Goal: Information Seeking & Learning: Learn about a topic

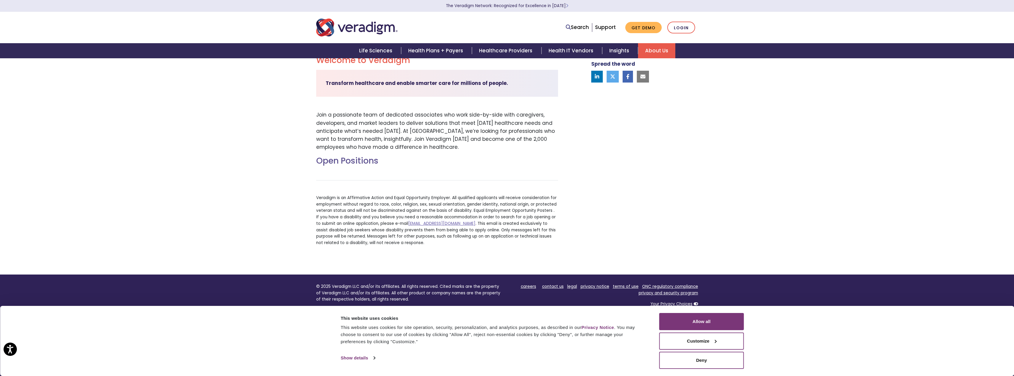
drag, startPoint x: 302, startPoint y: 171, endPoint x: 305, endPoint y: 215, distance: 43.9
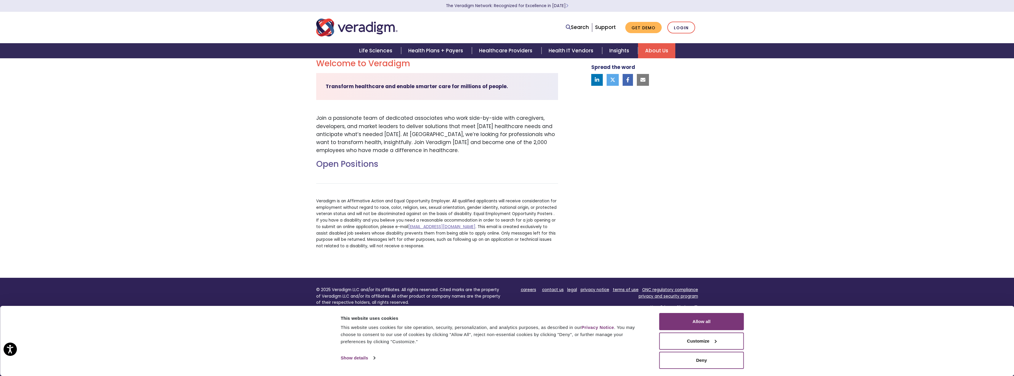
scroll to position [144, 0]
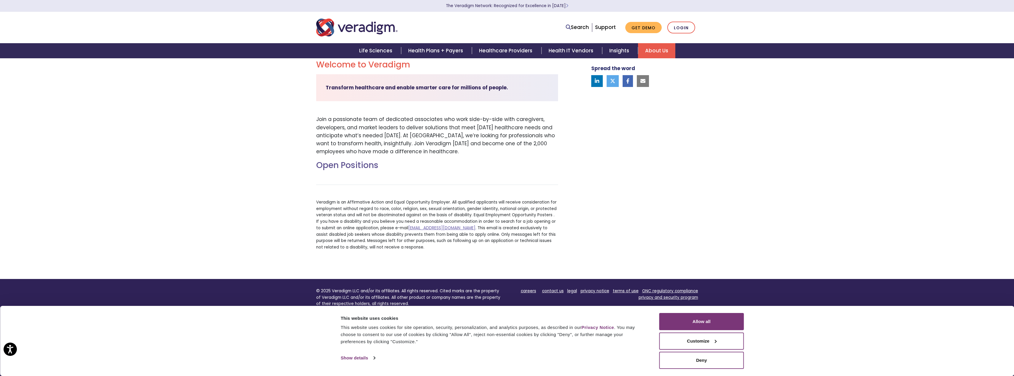
click at [357, 164] on h2 "Open Positions" at bounding box center [437, 165] width 242 height 10
click at [357, 167] on h2 "Open Positions" at bounding box center [437, 165] width 242 height 10
click at [327, 166] on h2 "Open Positions" at bounding box center [437, 165] width 242 height 10
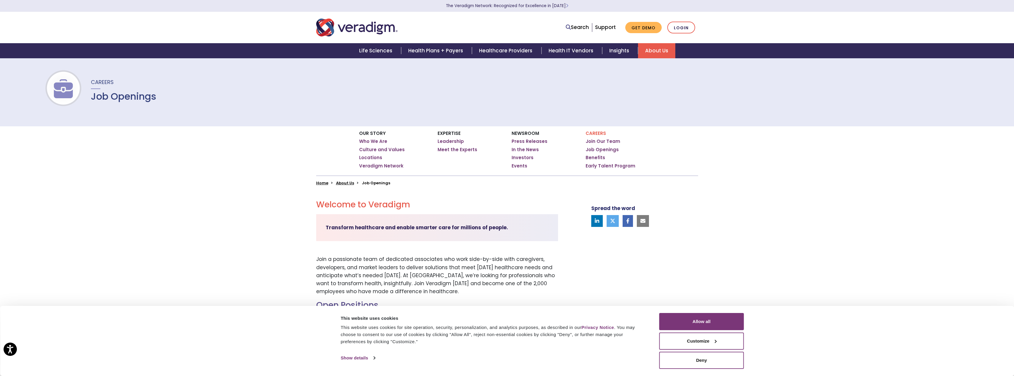
scroll to position [0, 0]
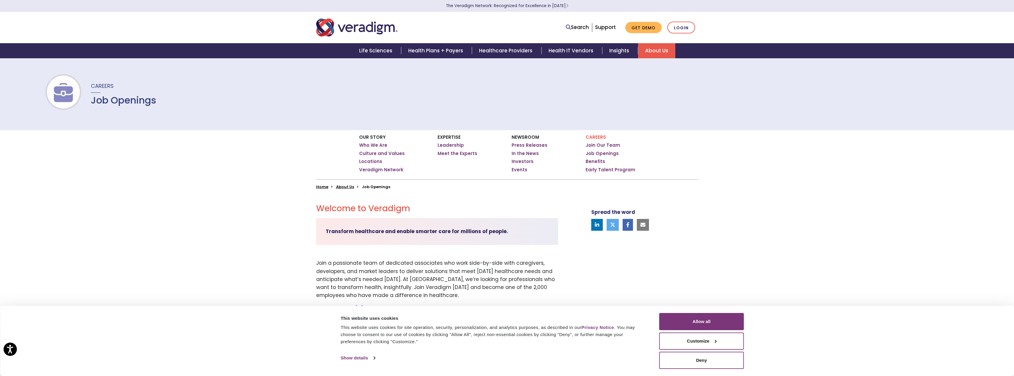
click at [606, 157] on ul "Join Our Team Job Openings Benefits Early Talent Program" at bounding box center [620, 157] width 70 height 30
click at [607, 154] on link "Job Openings" at bounding box center [601, 154] width 33 height 6
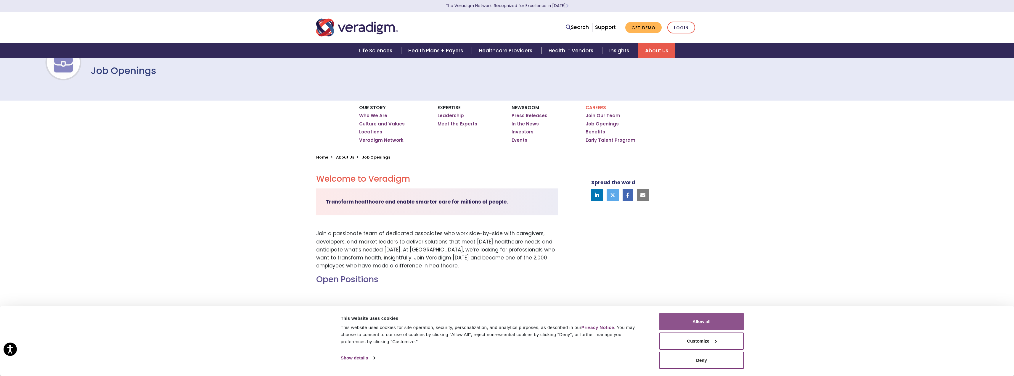
click at [676, 316] on button "Allow all" at bounding box center [701, 321] width 85 height 17
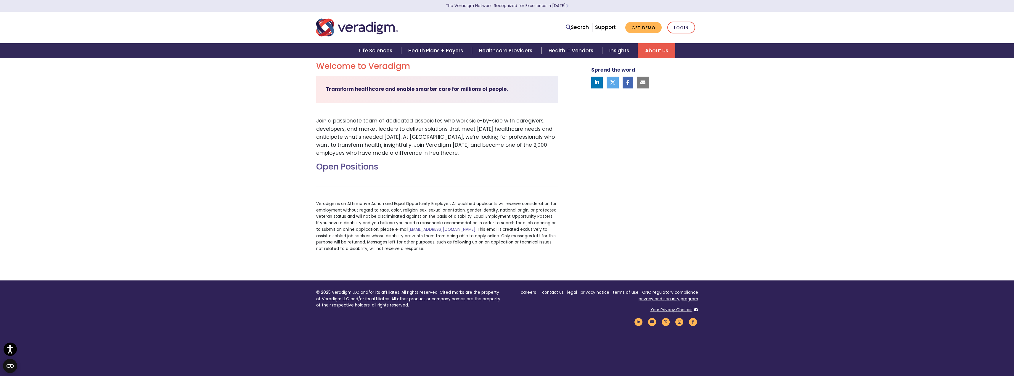
scroll to position [148, 0]
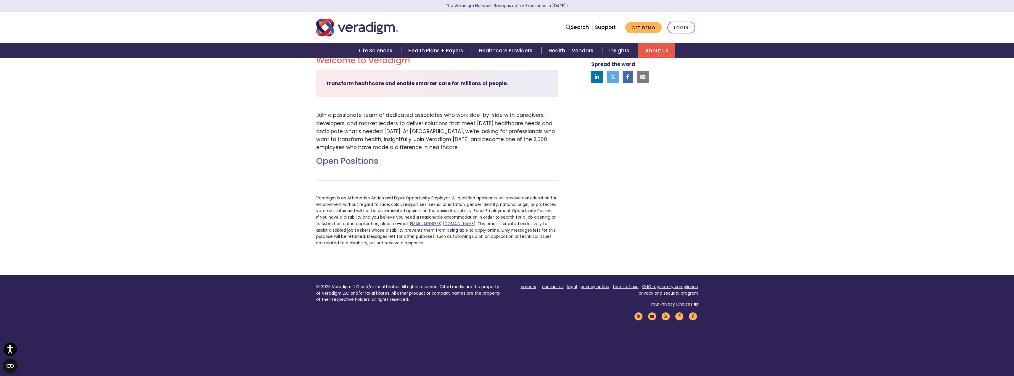
click at [371, 172] on div "Open Positions [EMAIL_ADDRESS][DOMAIN_NAME] . This email is created exclusively…" at bounding box center [437, 203] width 251 height 95
click at [346, 159] on h2 "Open Positions" at bounding box center [437, 161] width 242 height 10
drag, startPoint x: 304, startPoint y: 171, endPoint x: 408, endPoint y: 174, distance: 103.9
click at [407, 173] on div "Welcome to Veradigm Transform healthcare and enable smarter care for millions o…" at bounding box center [507, 157] width 1014 height 233
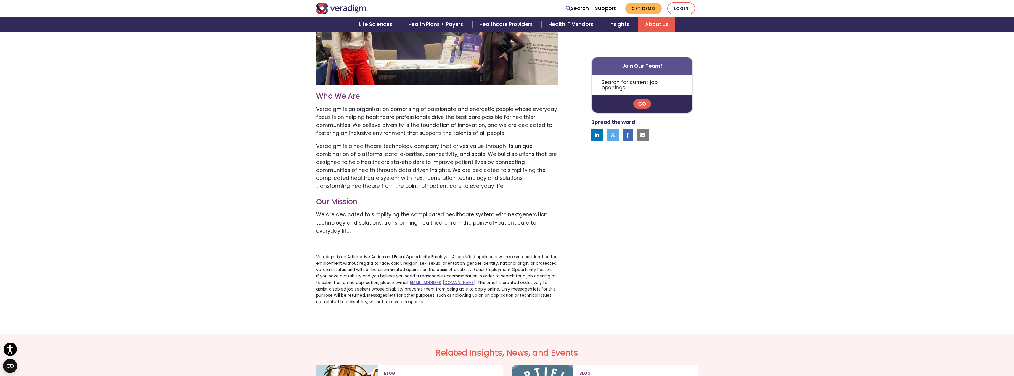
drag, startPoint x: 356, startPoint y: 221, endPoint x: 368, endPoint y: 284, distance: 64.6
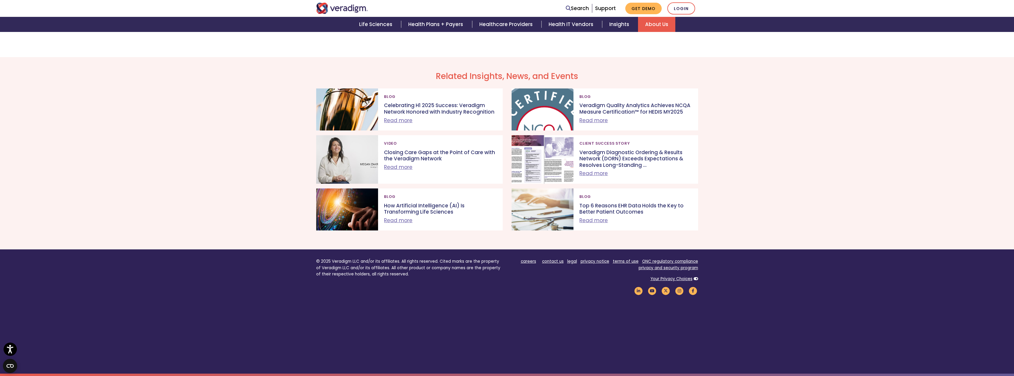
drag, startPoint x: 378, startPoint y: 214, endPoint x: 385, endPoint y: 289, distance: 75.4
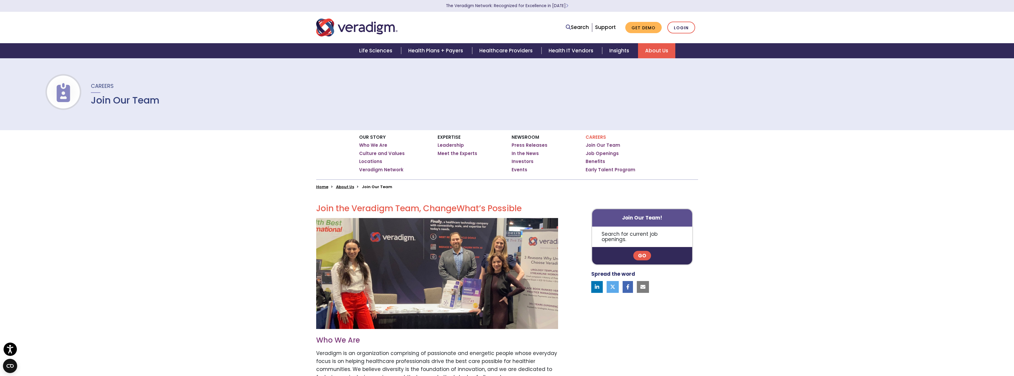
drag, startPoint x: 291, startPoint y: 283, endPoint x: 299, endPoint y: 150, distance: 133.1
click at [610, 147] on link "Join Our Team" at bounding box center [602, 145] width 35 height 6
click at [645, 251] on link "Go" at bounding box center [642, 255] width 18 height 9
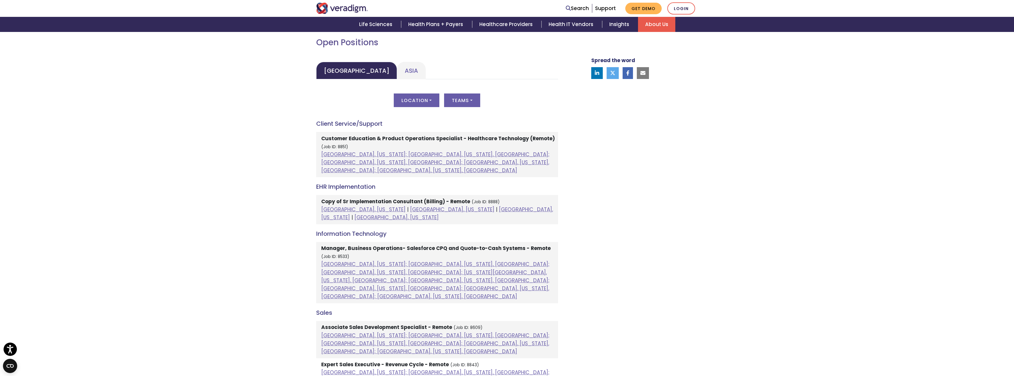
scroll to position [266, 0]
click at [434, 99] on button "Location" at bounding box center [417, 101] width 46 height 14
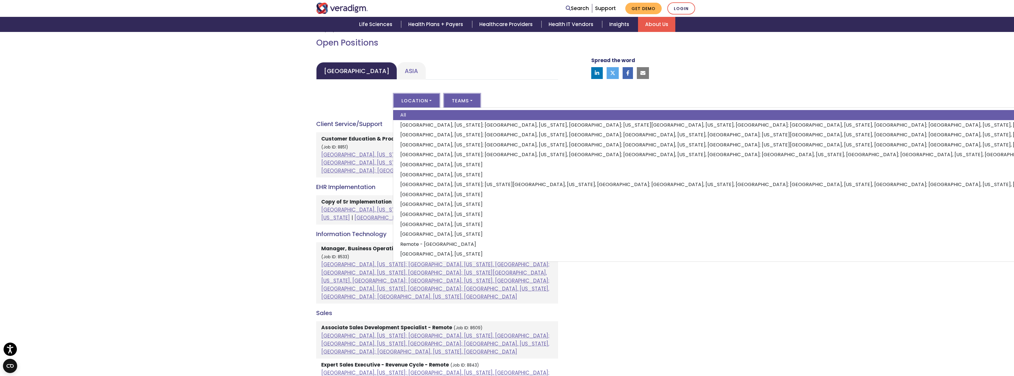
click at [471, 101] on button "Teams" at bounding box center [462, 101] width 36 height 14
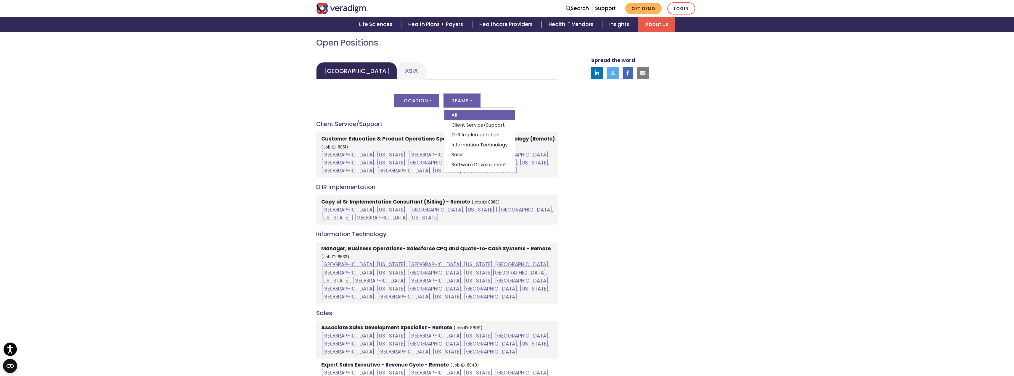
click at [461, 98] on button "Teams" at bounding box center [462, 101] width 36 height 14
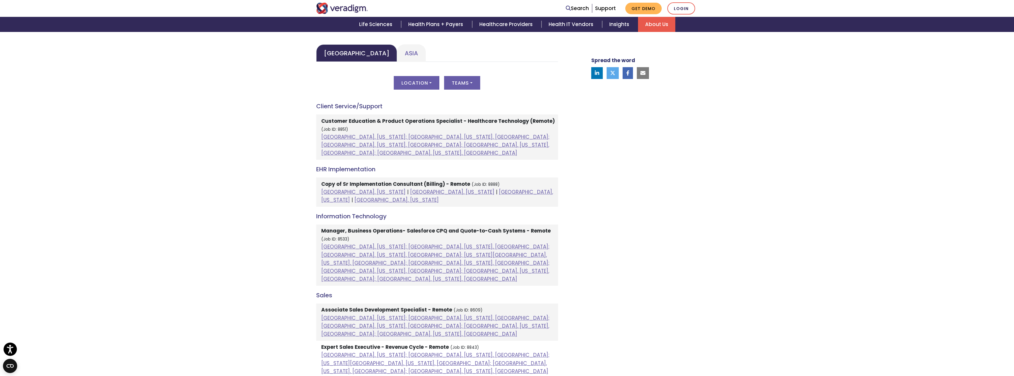
drag, startPoint x: 290, startPoint y: 165, endPoint x: 290, endPoint y: 184, distance: 18.9
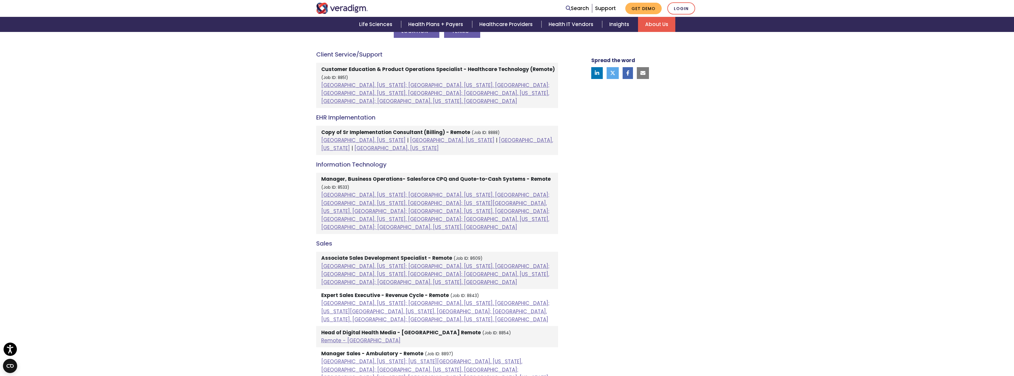
drag, startPoint x: 289, startPoint y: 160, endPoint x: 291, endPoint y: 204, distance: 44.4
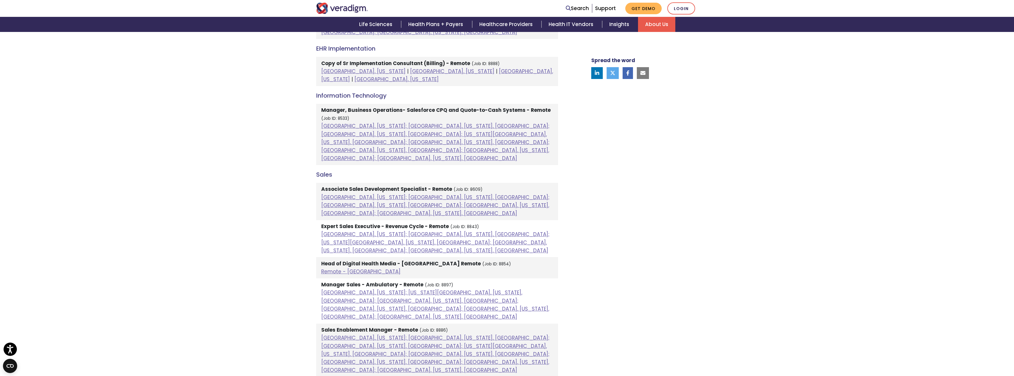
drag, startPoint x: 286, startPoint y: 218, endPoint x: 291, endPoint y: 252, distance: 34.9
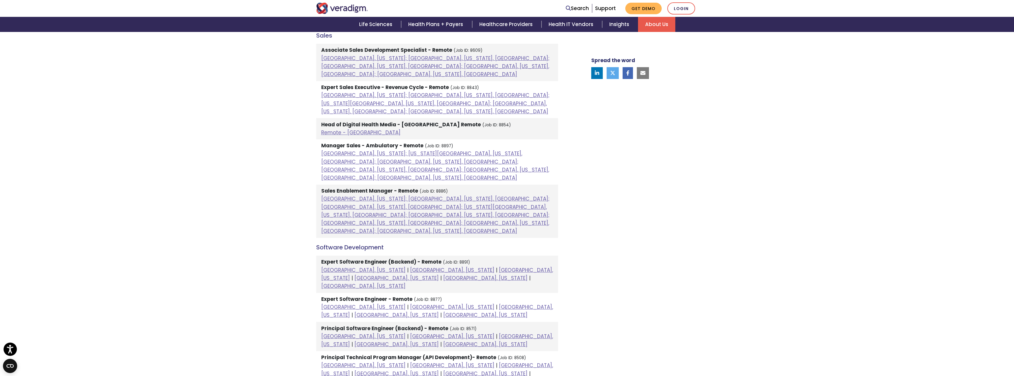
drag, startPoint x: 291, startPoint y: 232, endPoint x: 286, endPoint y: 262, distance: 29.7
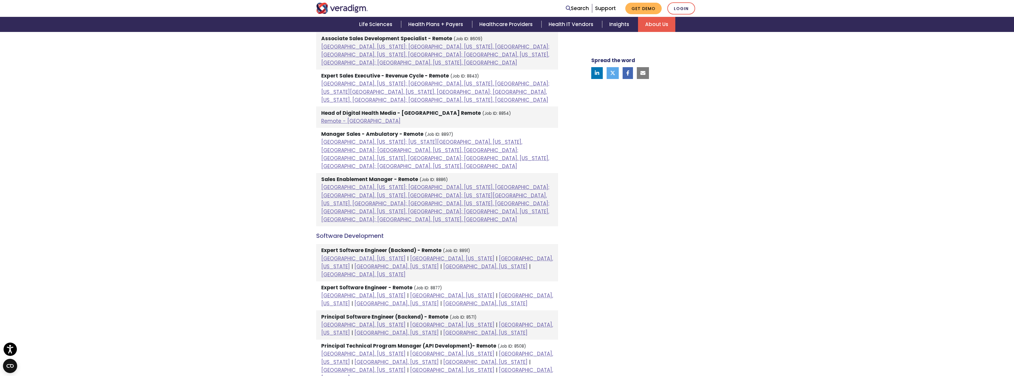
scroll to position [632, 0]
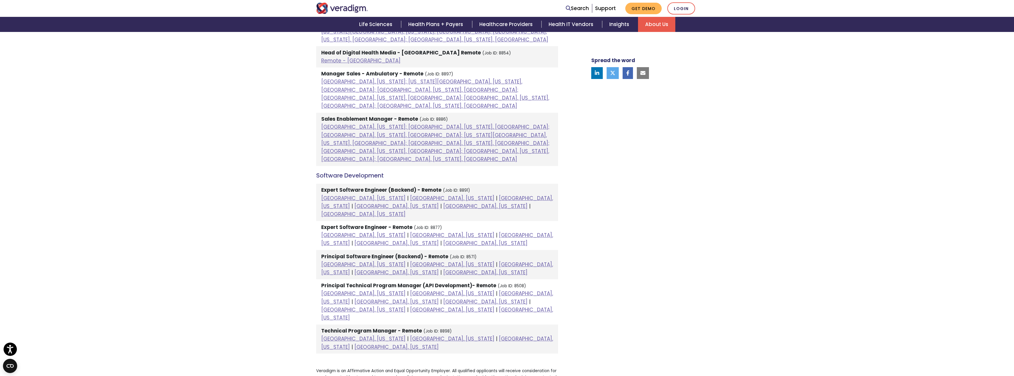
drag, startPoint x: 286, startPoint y: 212, endPoint x: 289, endPoint y: 261, distance: 49.2
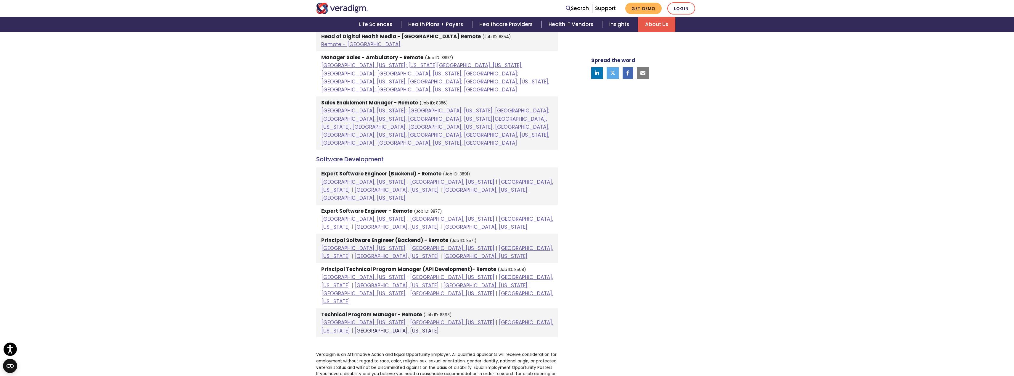
click at [439, 327] on link "Raleigh, North Carolina" at bounding box center [396, 330] width 84 height 7
